Goal: Information Seeking & Learning: Check status

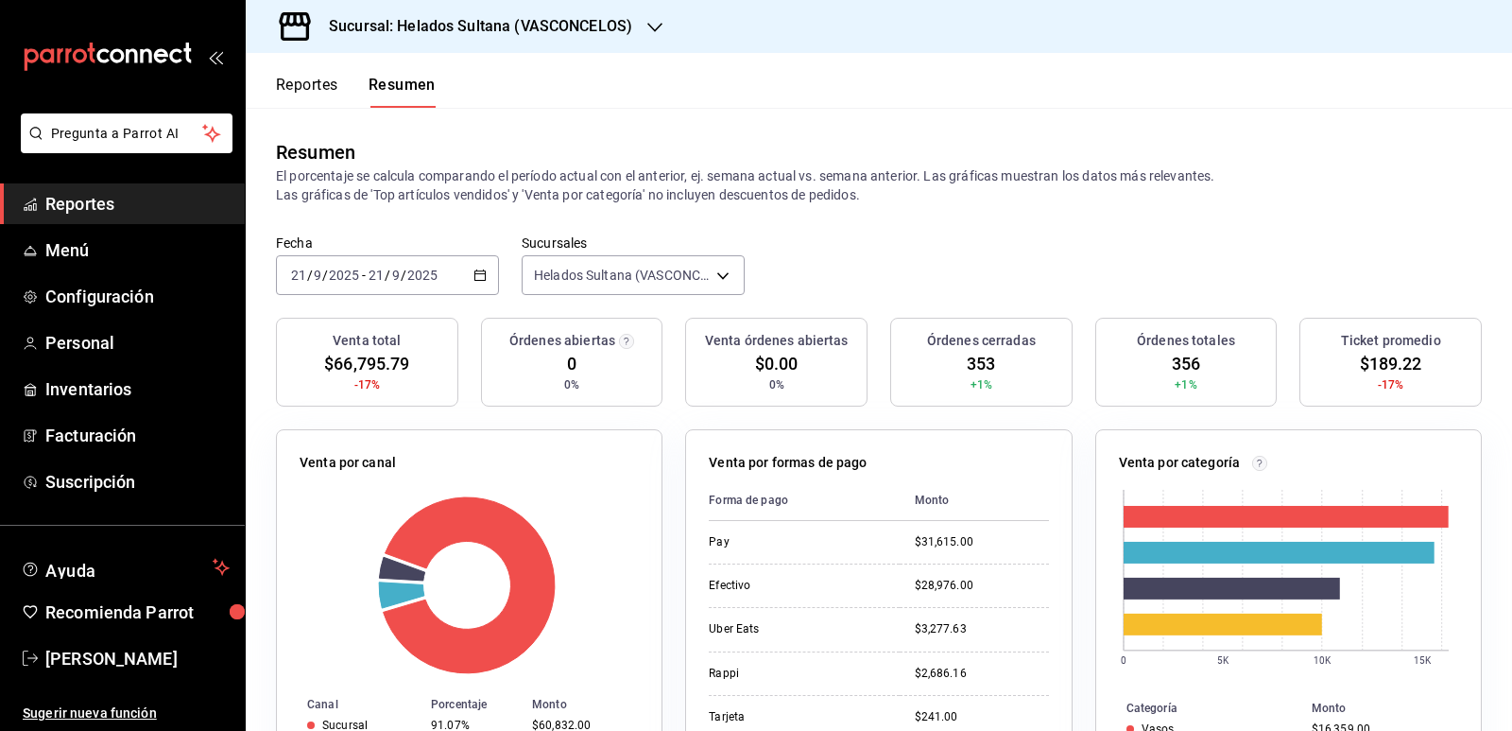
click at [301, 93] on button "Reportes" at bounding box center [307, 92] width 62 height 32
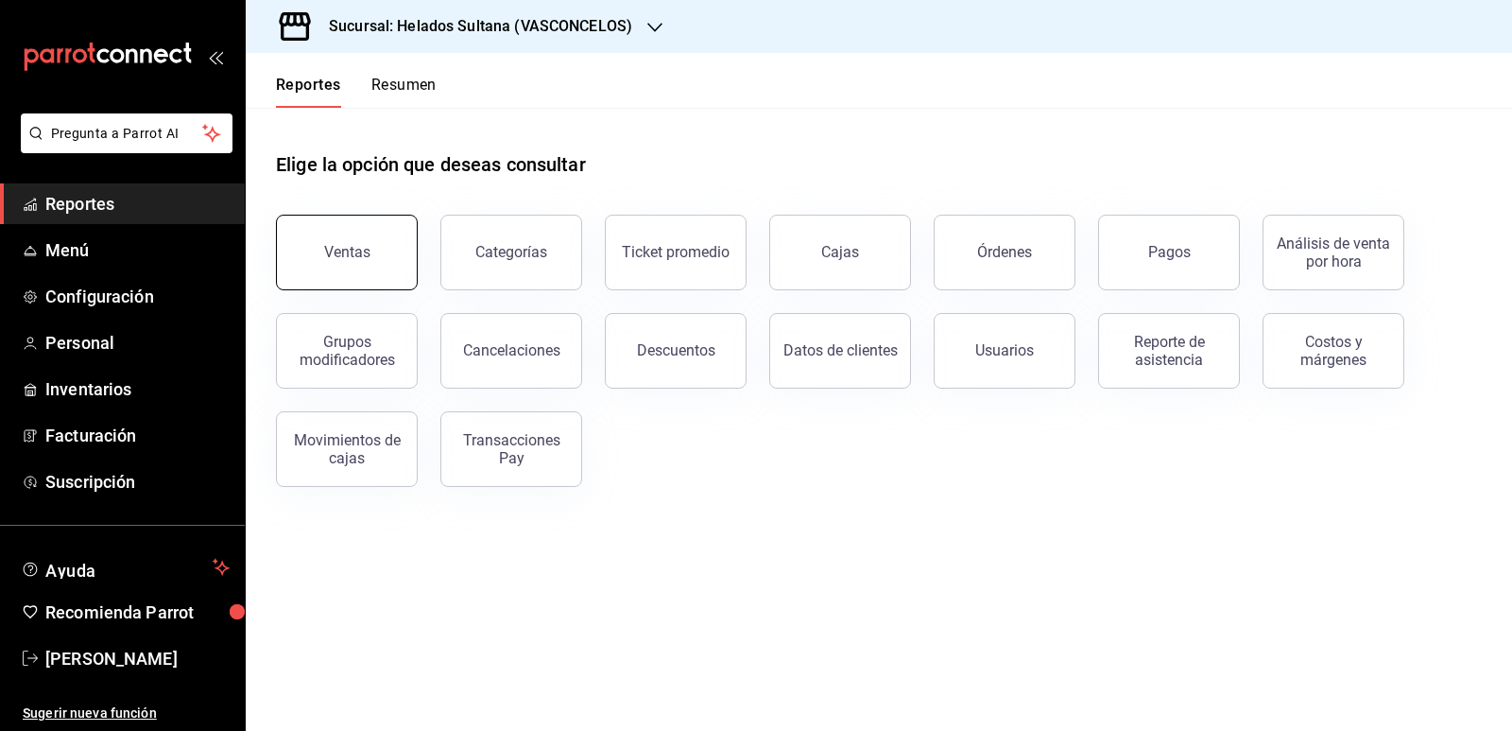
click at [351, 259] on div "Ventas" at bounding box center [347, 252] width 46 height 18
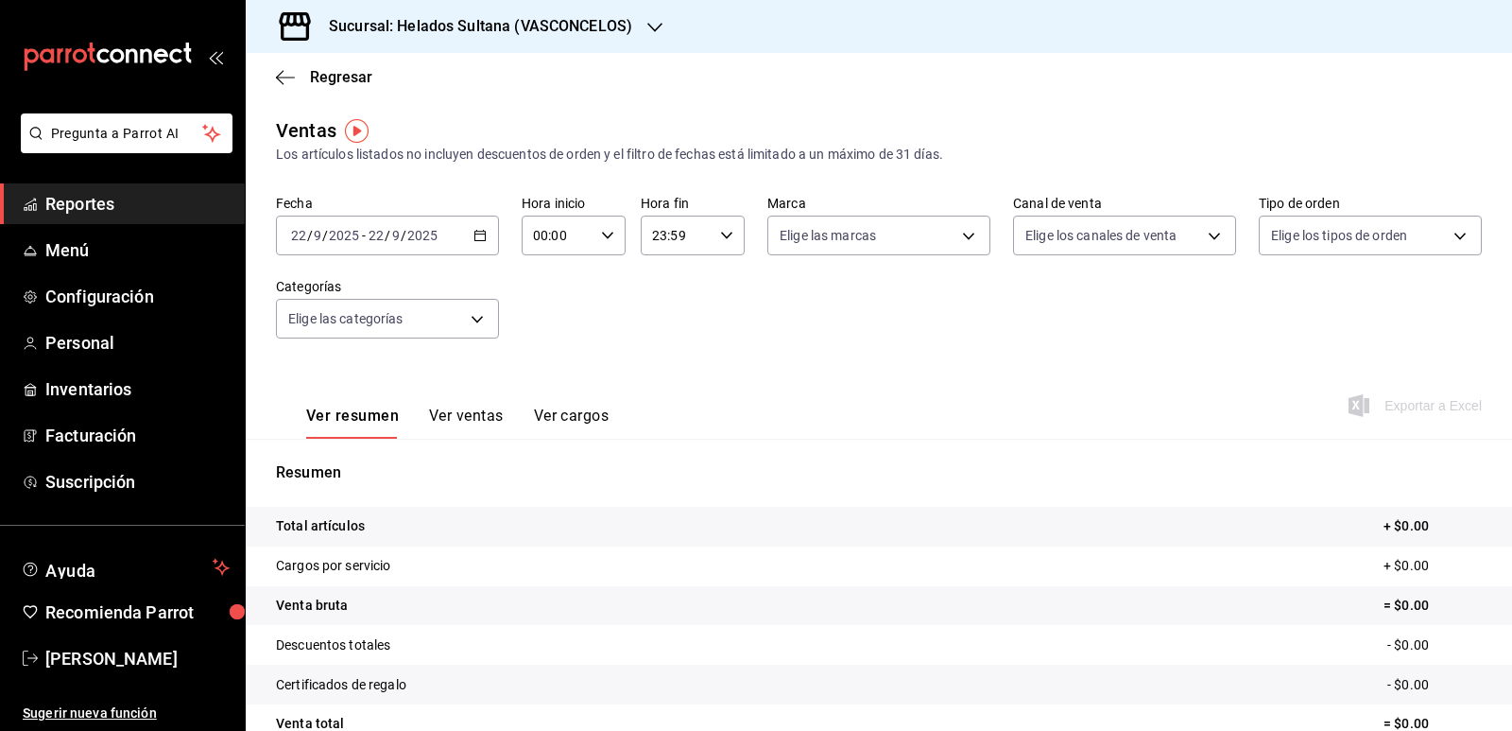
click at [475, 237] on icon "button" at bounding box center [480, 235] width 13 height 13
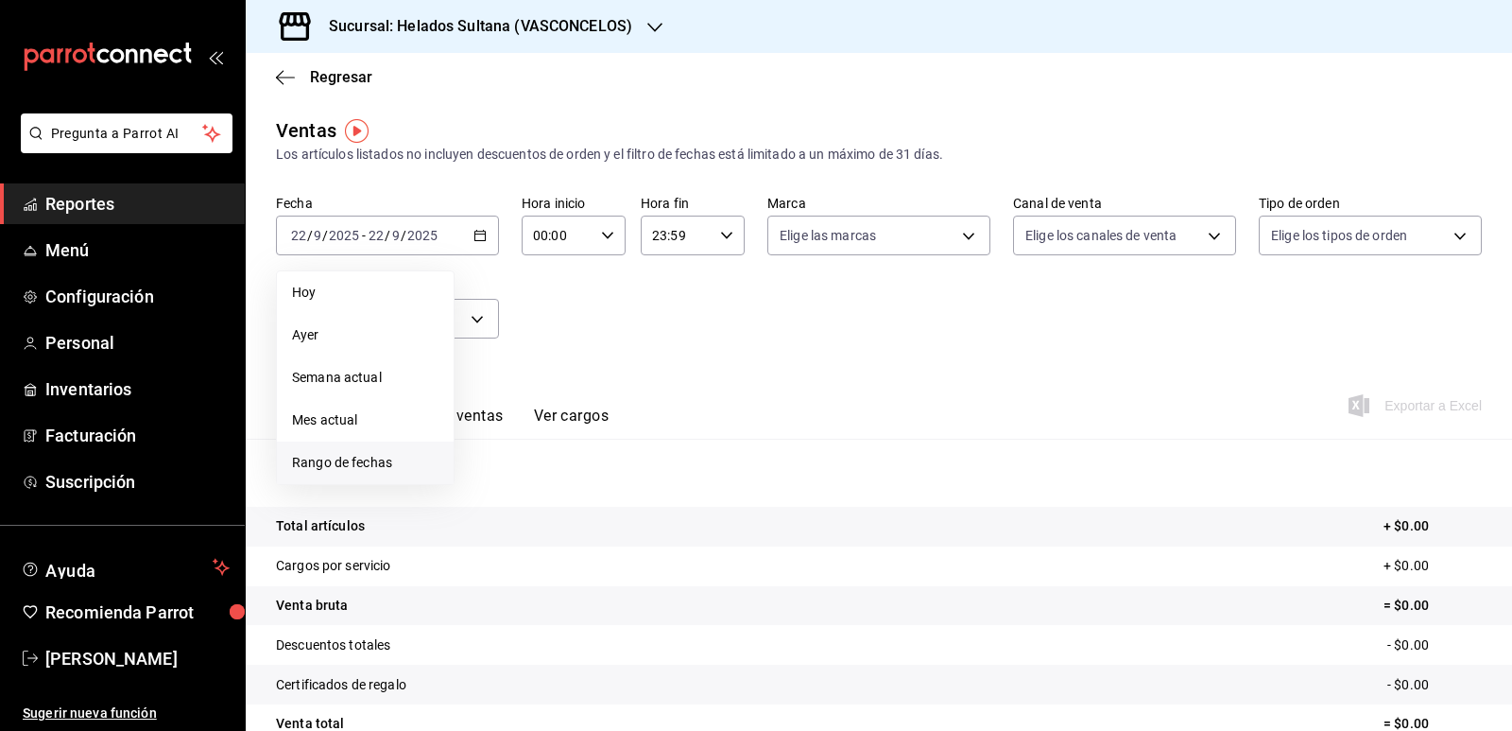
click at [342, 454] on span "Rango de fechas" at bounding box center [365, 463] width 147 height 20
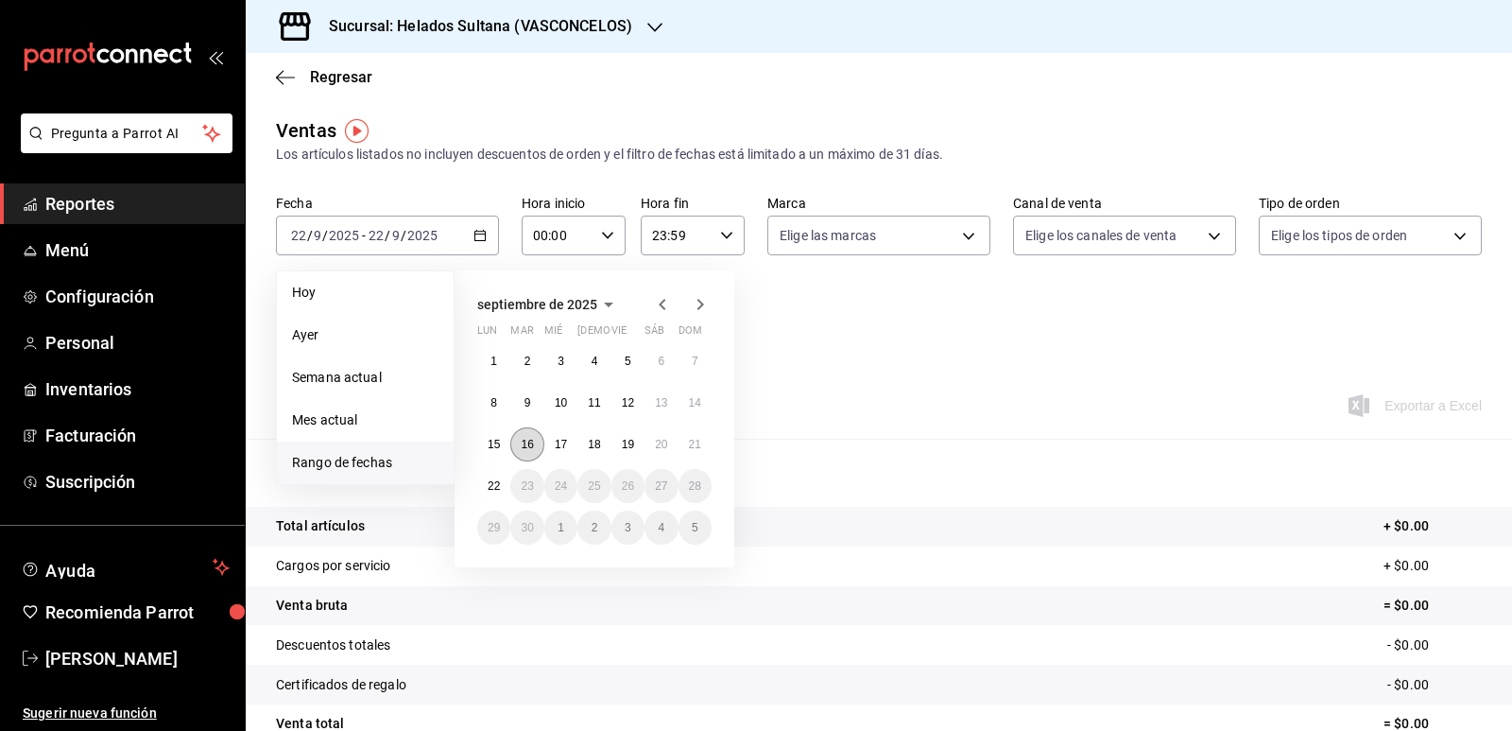
click at [526, 434] on button "16" at bounding box center [526, 444] width 33 height 34
click at [709, 444] on button "21" at bounding box center [695, 444] width 33 height 34
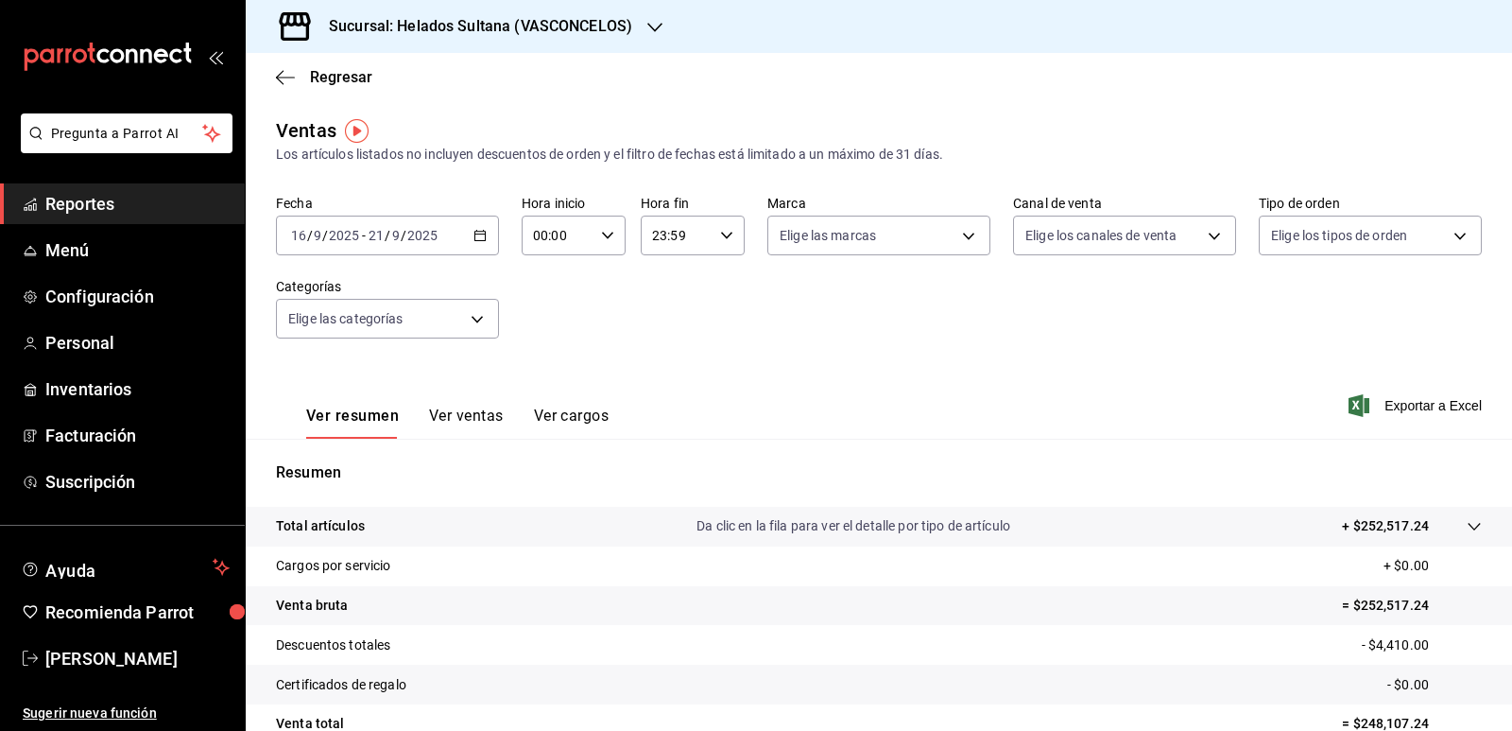
click at [492, 416] on button "Ver ventas" at bounding box center [466, 422] width 75 height 32
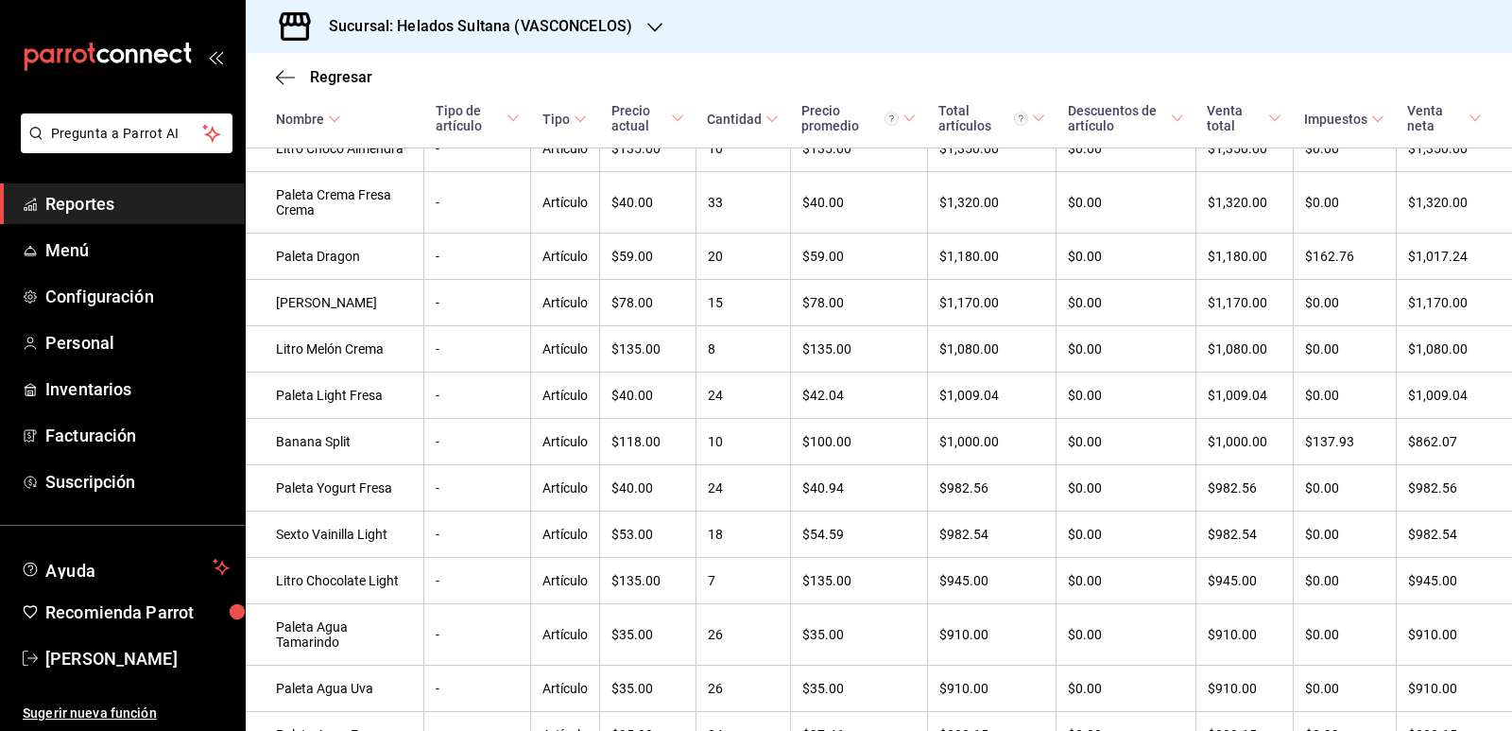
scroll to position [2774, 0]
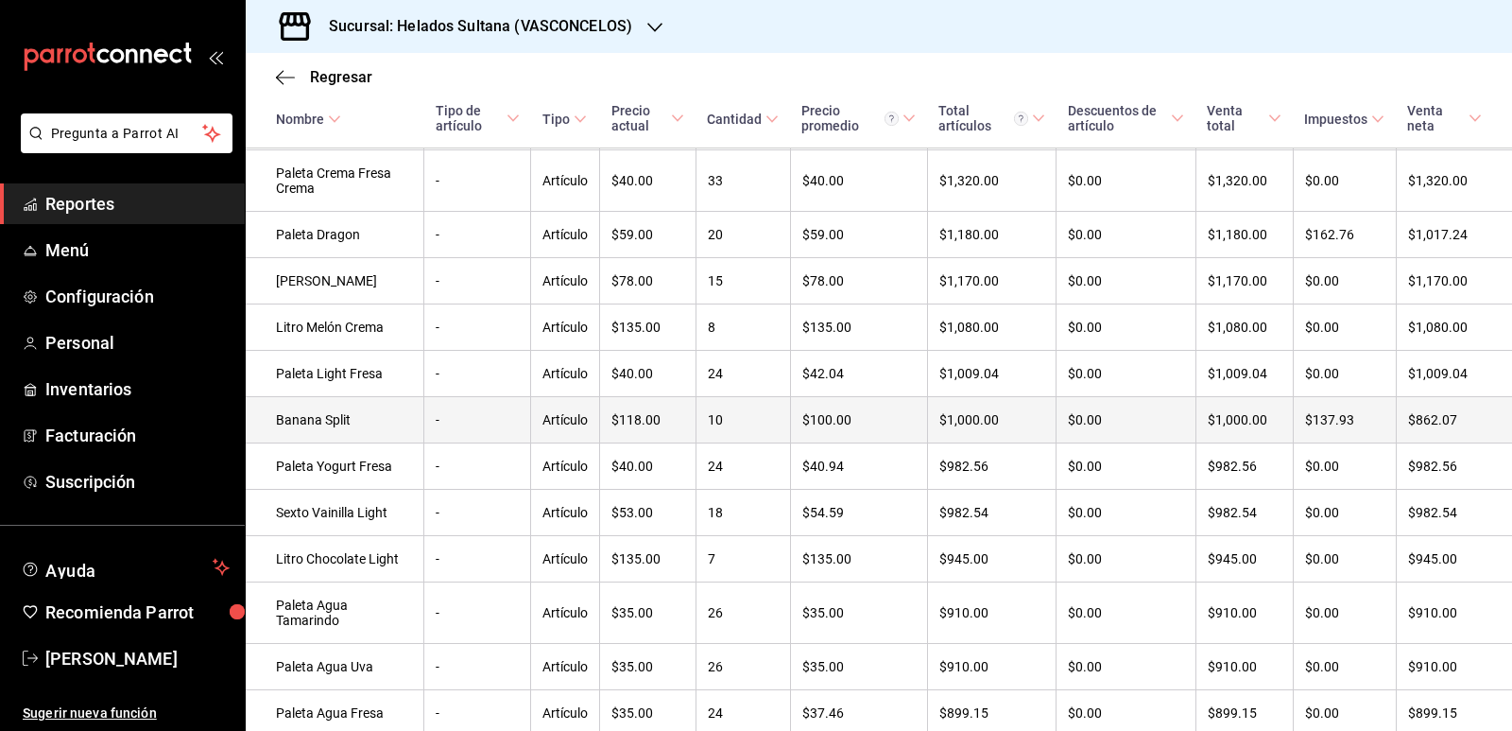
click at [285, 443] on td "Banana Split" at bounding box center [335, 420] width 179 height 46
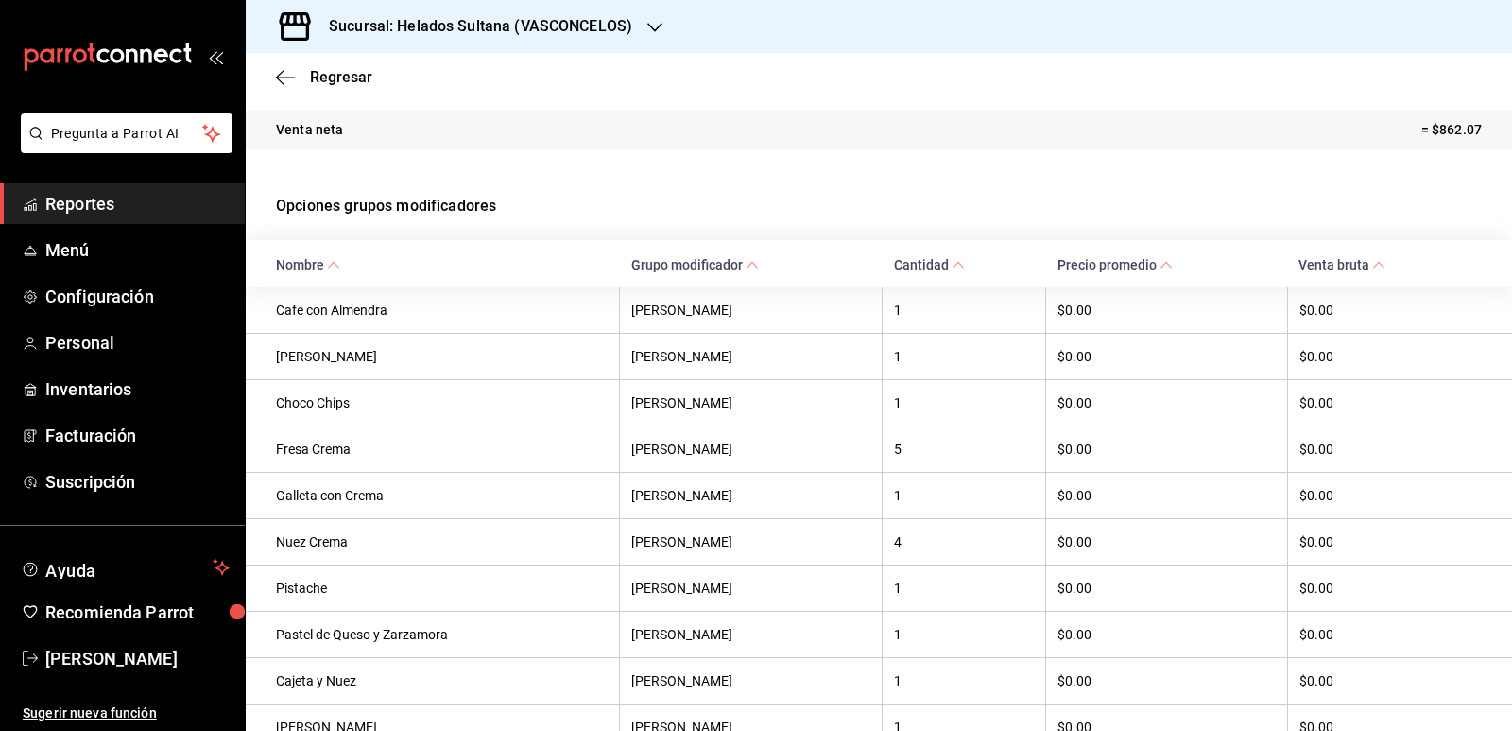
scroll to position [343, 0]
